Goal: Task Accomplishment & Management: Manage account settings

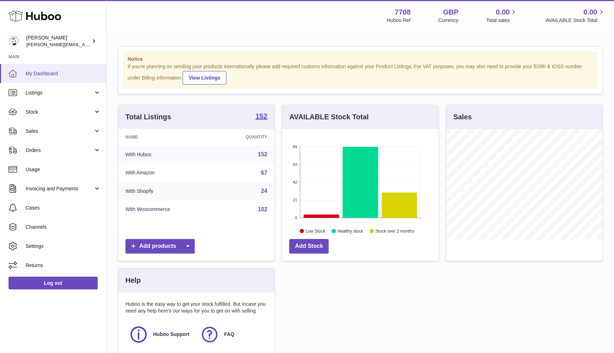
scroll to position [111, 156]
click at [43, 130] on span "Sales" at bounding box center [60, 131] width 68 height 7
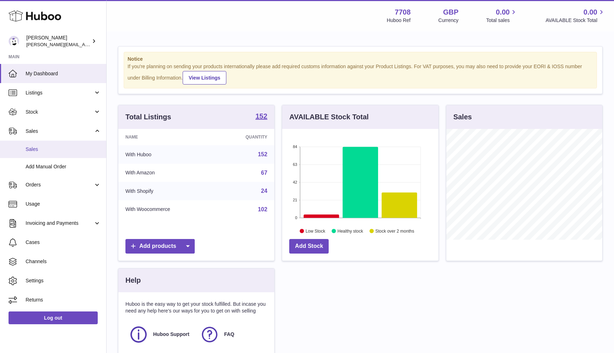
click at [40, 147] on span "Sales" at bounding box center [63, 149] width 75 height 7
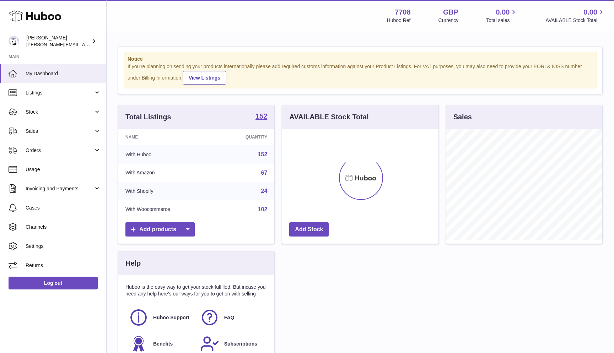
scroll to position [111, 156]
click at [40, 110] on span "Stock" at bounding box center [60, 112] width 68 height 7
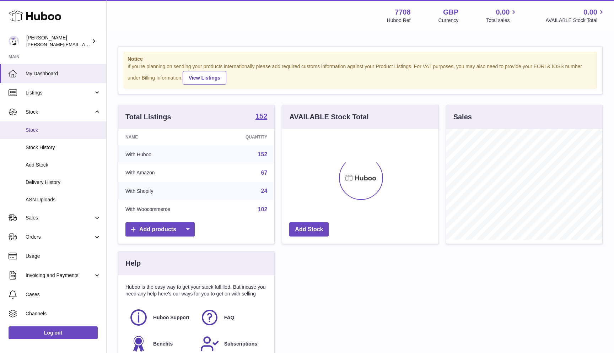
click at [37, 132] on span "Stock" at bounding box center [63, 130] width 75 height 7
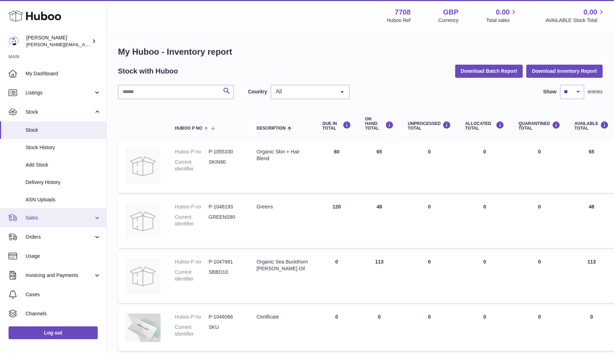
click at [45, 217] on span "Sales" at bounding box center [60, 217] width 68 height 7
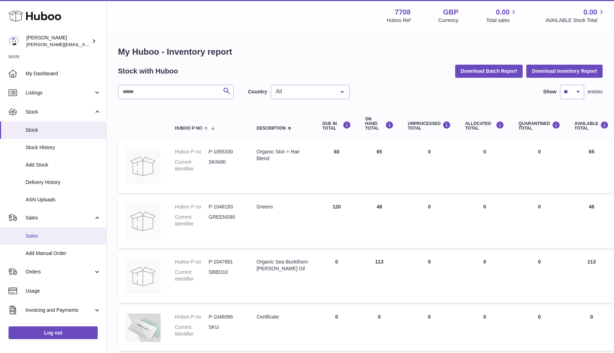
click at [41, 228] on link "Sales" at bounding box center [53, 235] width 106 height 17
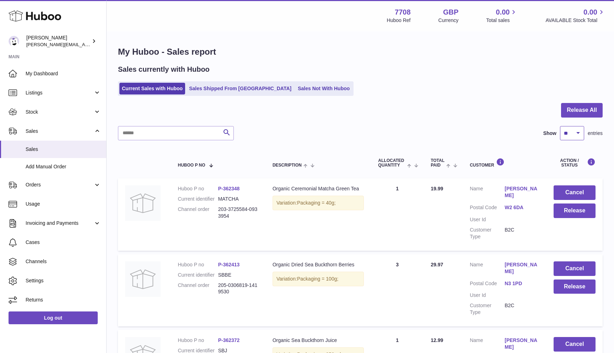
select select "**"
click at [221, 87] on link "Sales Shipped From [GEOGRAPHIC_DATA]" at bounding box center [239, 89] width 107 height 12
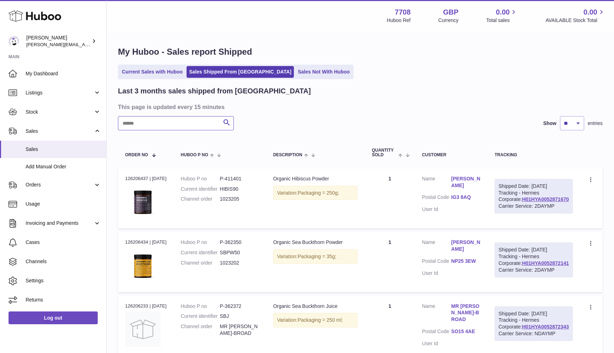
click at [148, 124] on input "text" at bounding box center [176, 123] width 116 height 14
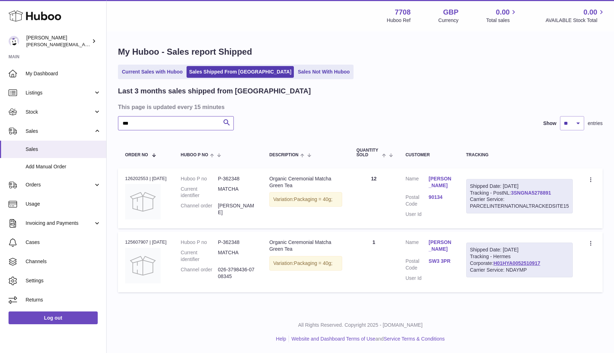
type input "***"
click at [521, 190] on link "3SNGNA5278891" at bounding box center [531, 193] width 40 height 6
click at [131, 72] on link "Current Sales with Huboo" at bounding box center [152, 72] width 66 height 12
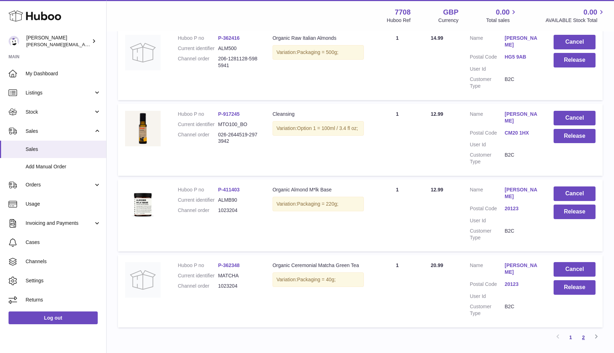
scroll to position [605, 0]
click at [583, 331] on link "2" at bounding box center [583, 337] width 13 height 13
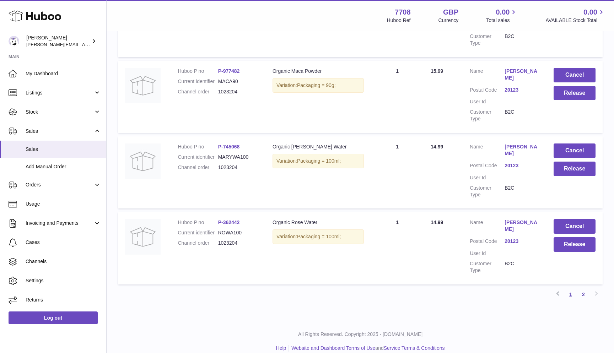
click at [570, 288] on link "1" at bounding box center [570, 294] width 13 height 13
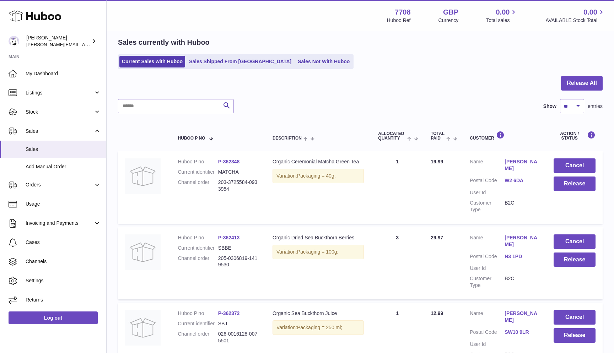
scroll to position [27, 0]
click at [594, 86] on button "Release All" at bounding box center [582, 83] width 42 height 15
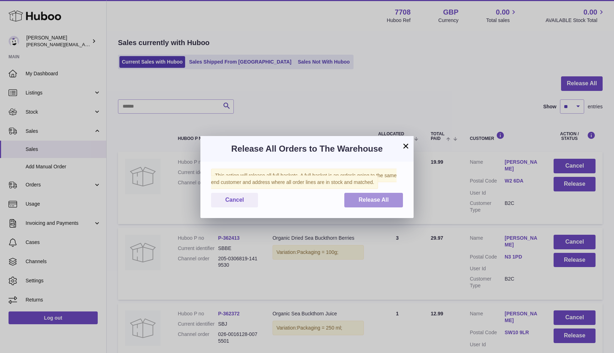
click at [382, 193] on button "Release All" at bounding box center [373, 200] width 59 height 15
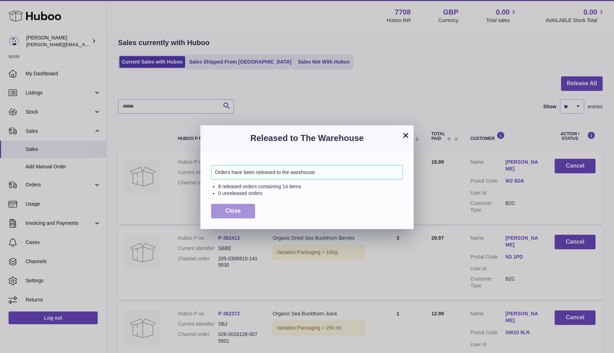
click at [224, 210] on button "Close" at bounding box center [233, 211] width 44 height 15
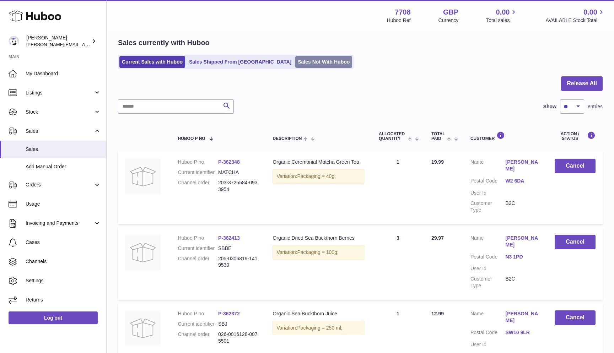
click at [295, 59] on link "Sales Not With Huboo" at bounding box center [323, 62] width 57 height 12
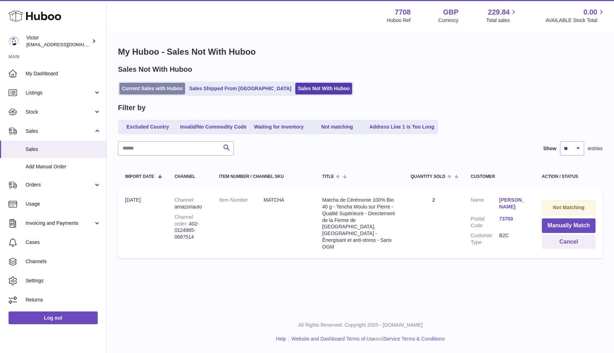
click at [124, 91] on link "Current Sales with Huboo" at bounding box center [152, 89] width 66 height 12
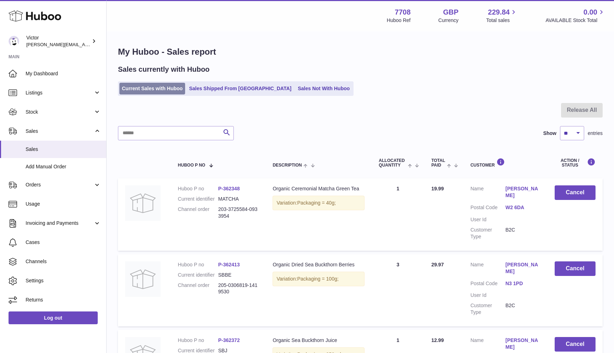
click at [142, 86] on link "Current Sales with Huboo" at bounding box center [152, 89] width 66 height 12
click at [295, 85] on link "Sales Not With Huboo" at bounding box center [323, 89] width 57 height 12
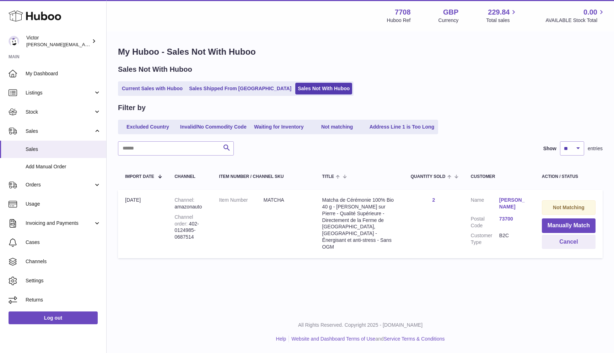
click at [502, 198] on link "[PERSON_NAME]" at bounding box center [513, 203] width 28 height 13
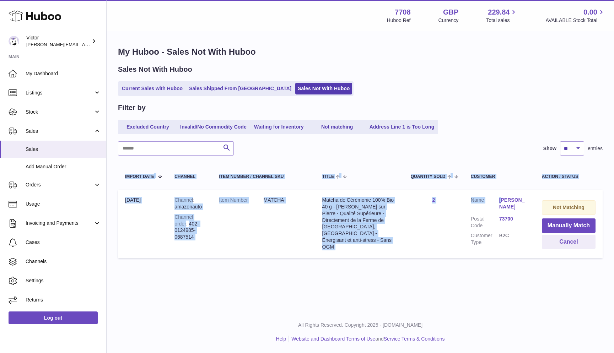
drag, startPoint x: 502, startPoint y: 198, endPoint x: 500, endPoint y: 307, distance: 109.7
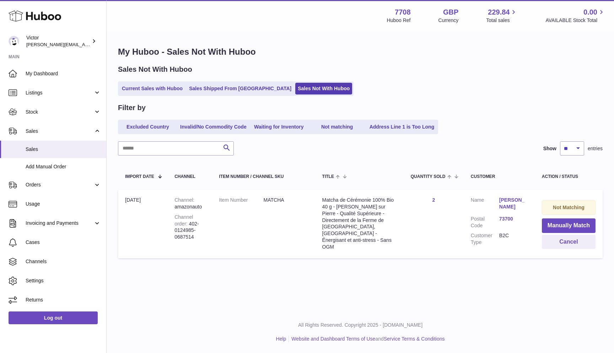
click at [551, 297] on div "Menu Huboo 7708 Huboo Ref GBP Currency 229.84 Total sales 0.00 AVAILABLE Stock …" at bounding box center [360, 155] width 507 height 311
click at [568, 224] on button "Manually Match" at bounding box center [568, 225] width 54 height 15
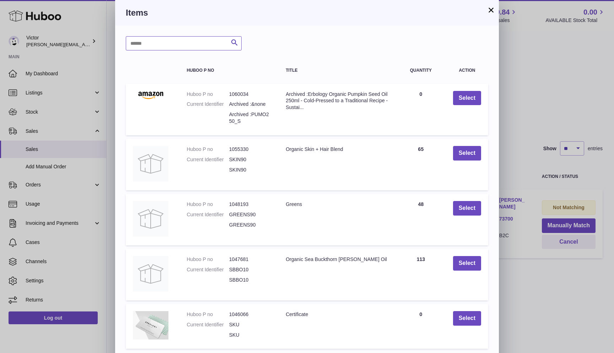
click at [177, 46] on input "text" at bounding box center [184, 43] width 116 height 14
type input "******"
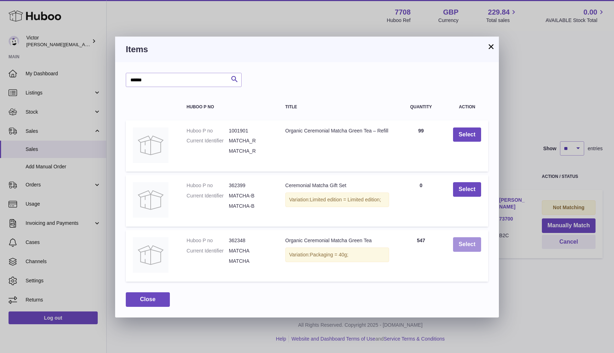
click at [460, 247] on button "Select" at bounding box center [467, 244] width 28 height 15
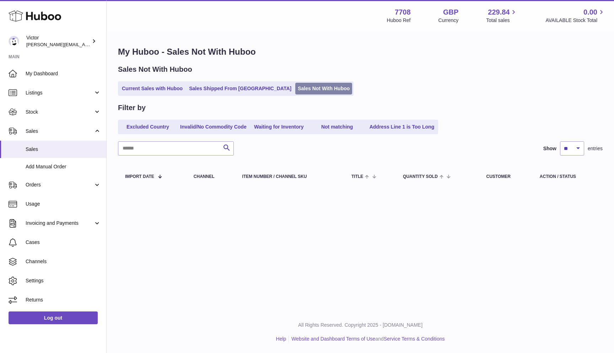
click at [295, 87] on link "Sales Not With Huboo" at bounding box center [323, 89] width 57 height 12
click at [138, 86] on link "Current Sales with Huboo" at bounding box center [152, 89] width 66 height 12
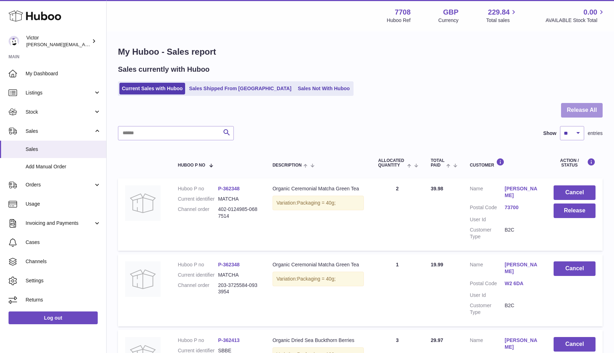
click at [565, 112] on button "Release All" at bounding box center [582, 110] width 42 height 15
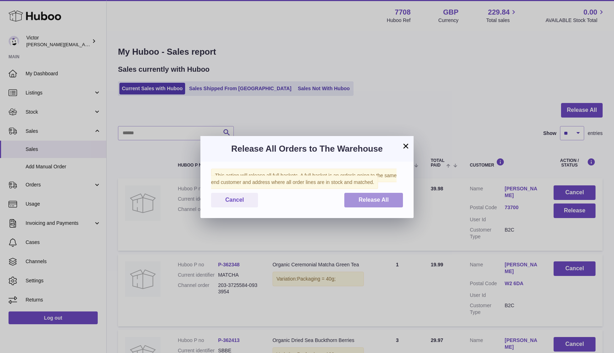
click at [398, 197] on button "Release All" at bounding box center [373, 200] width 59 height 15
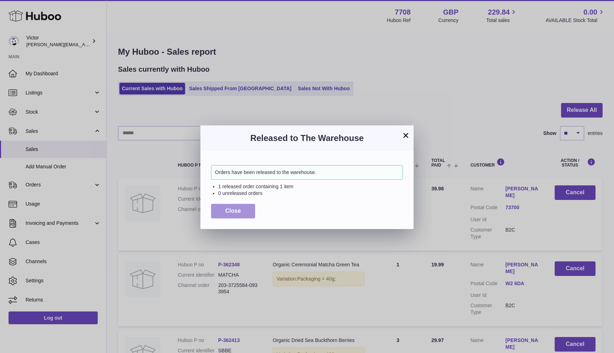
click at [244, 212] on button "Close" at bounding box center [233, 211] width 44 height 15
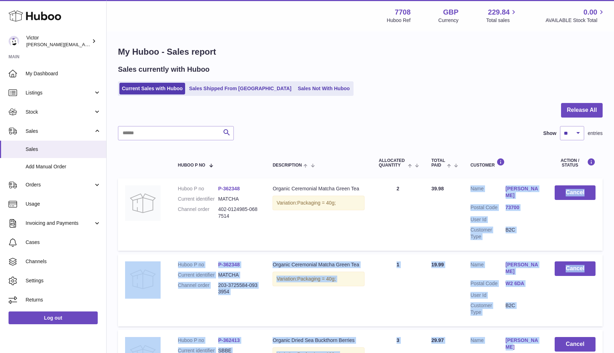
drag, startPoint x: 457, startPoint y: 187, endPoint x: 546, endPoint y: 316, distance: 157.4
click at [133, 87] on link "Current Sales with Huboo" at bounding box center [152, 89] width 66 height 12
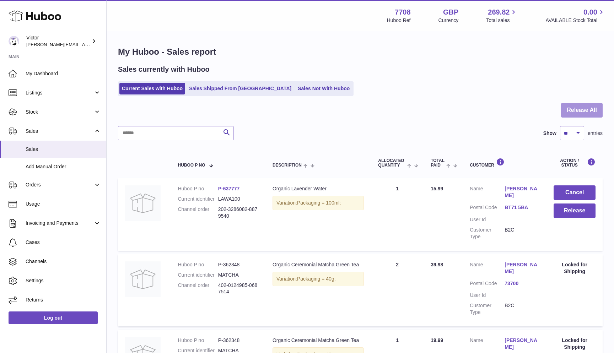
click at [594, 109] on button "Release All" at bounding box center [582, 110] width 42 height 15
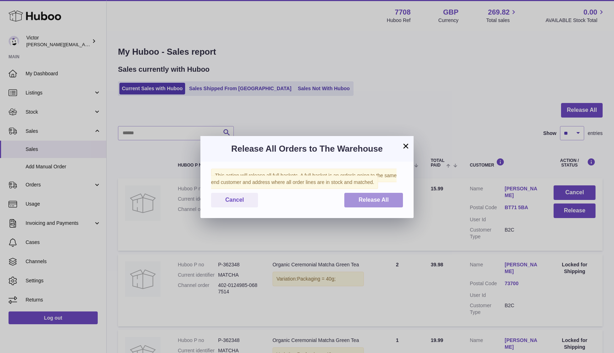
click at [396, 197] on button "Release All" at bounding box center [373, 200] width 59 height 15
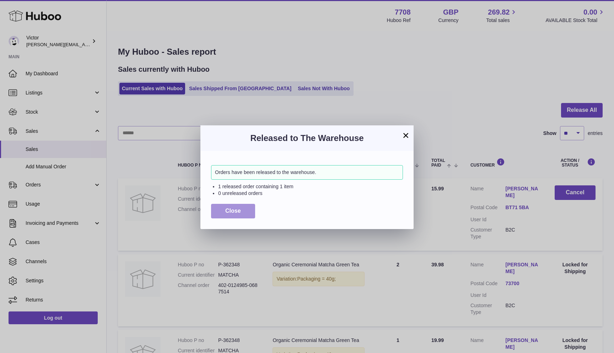
click at [239, 208] on span "Close" at bounding box center [233, 211] width 16 height 6
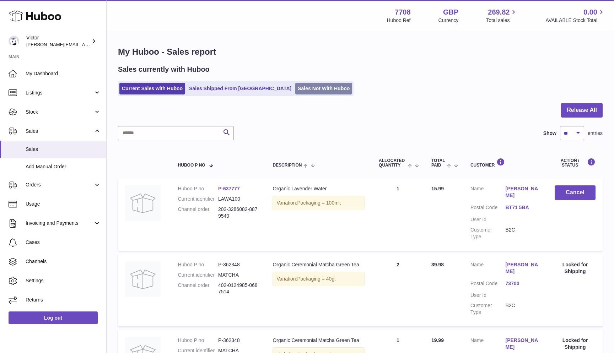
click at [295, 91] on link "Sales Not With Huboo" at bounding box center [323, 89] width 57 height 12
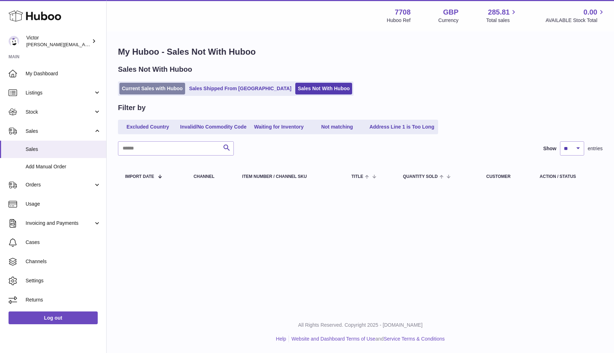
click at [159, 86] on link "Current Sales with Huboo" at bounding box center [152, 89] width 66 height 12
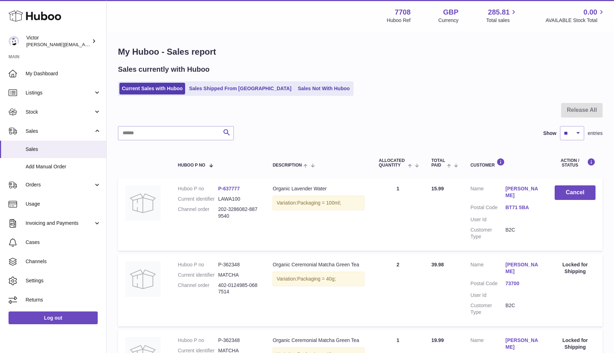
click at [118, 86] on ul "Current Sales with Huboo Sales Shipped From Huboo Sales Not With Huboo" at bounding box center [235, 88] width 235 height 15
click at [123, 88] on link "Current Sales with Huboo" at bounding box center [152, 89] width 66 height 12
click at [124, 88] on link "Current Sales with Huboo" at bounding box center [152, 89] width 66 height 12
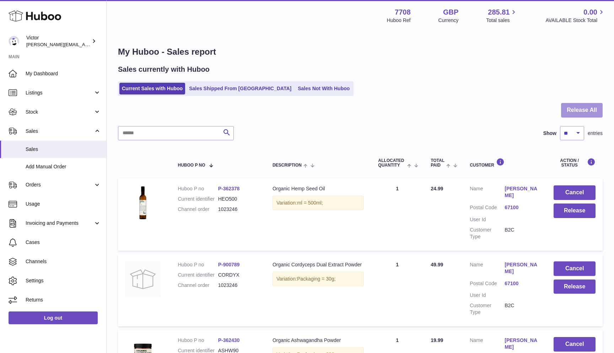
click at [598, 114] on button "Release All" at bounding box center [582, 110] width 42 height 15
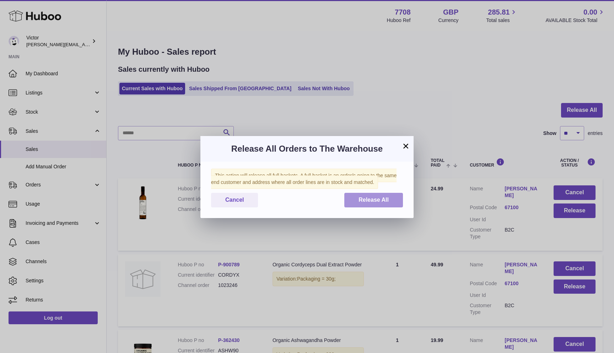
click at [388, 202] on span "Release All" at bounding box center [373, 200] width 30 height 6
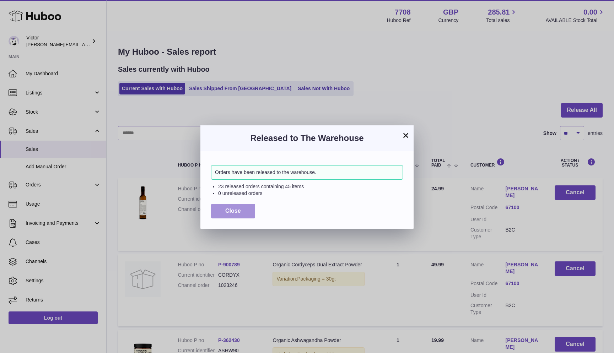
click at [226, 211] on span "Close" at bounding box center [233, 211] width 16 height 6
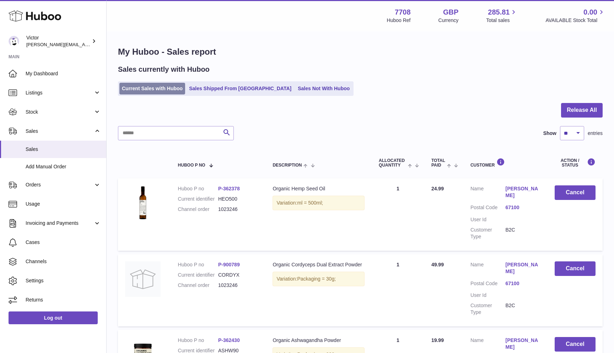
click at [161, 90] on link "Current Sales with Huboo" at bounding box center [152, 89] width 66 height 12
click at [169, 87] on link "Current Sales with Huboo" at bounding box center [152, 89] width 66 height 12
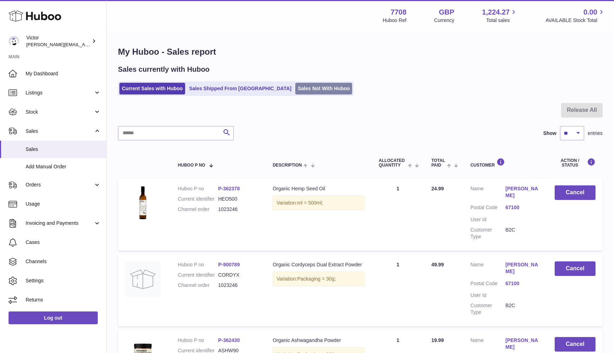
click at [310, 90] on link "Sales Not With Huboo" at bounding box center [323, 89] width 57 height 12
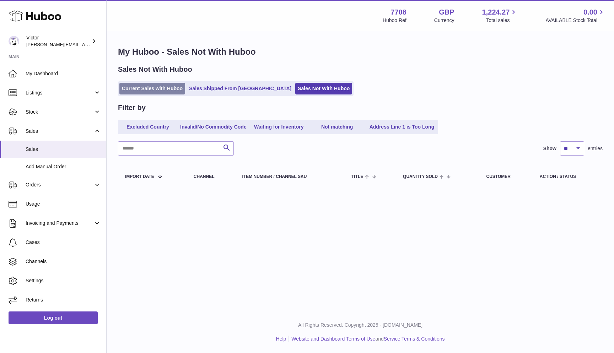
click at [154, 87] on link "Current Sales with Huboo" at bounding box center [152, 89] width 66 height 12
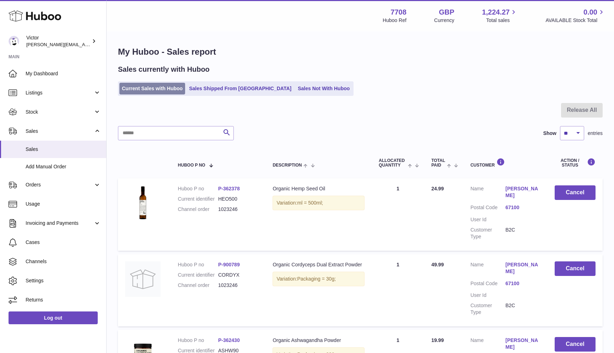
click at [153, 87] on link "Current Sales with Huboo" at bounding box center [152, 89] width 66 height 12
click at [310, 91] on link "Sales Not With Huboo" at bounding box center [323, 89] width 57 height 12
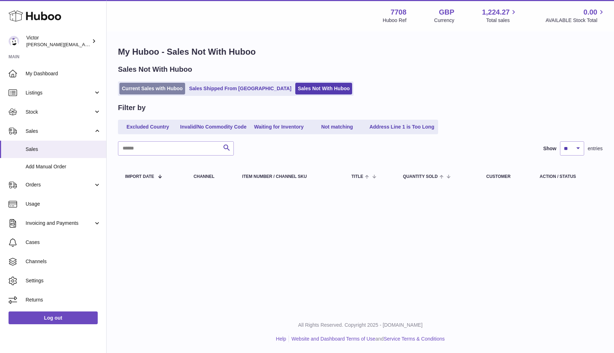
click at [162, 93] on link "Current Sales with Huboo" at bounding box center [152, 89] width 66 height 12
